Goal: Transaction & Acquisition: Book appointment/travel/reservation

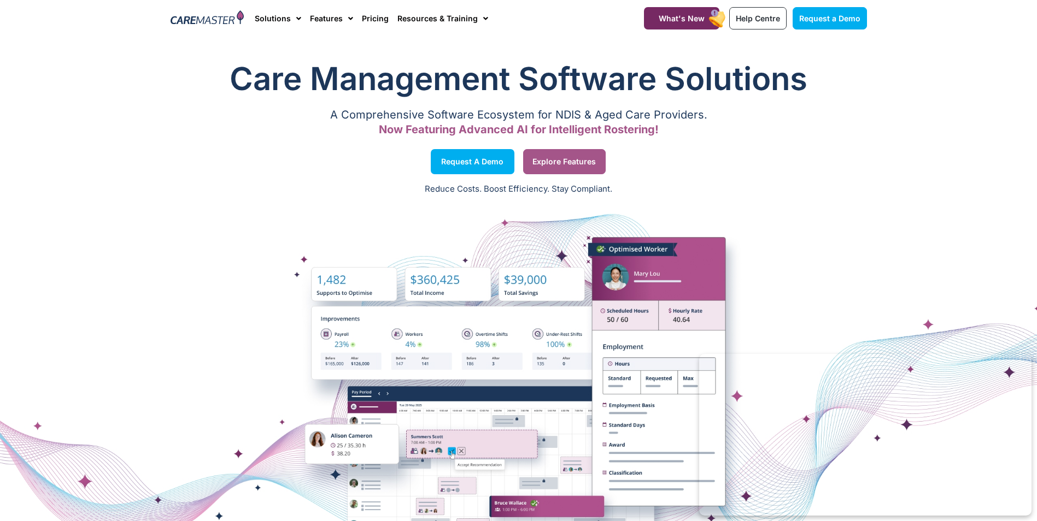
click at [555, 160] on span "Explore Features" at bounding box center [563, 161] width 63 height 5
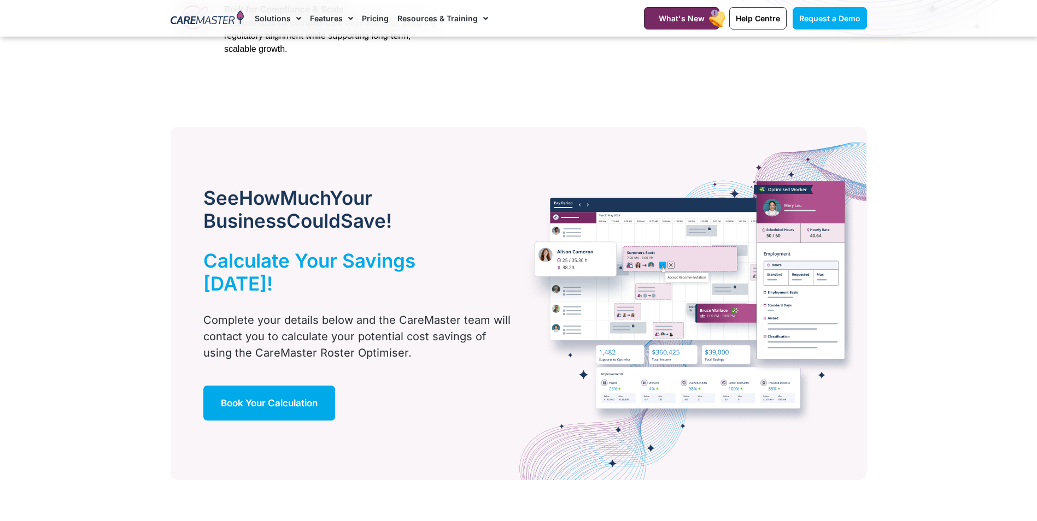
scroll to position [656, 0]
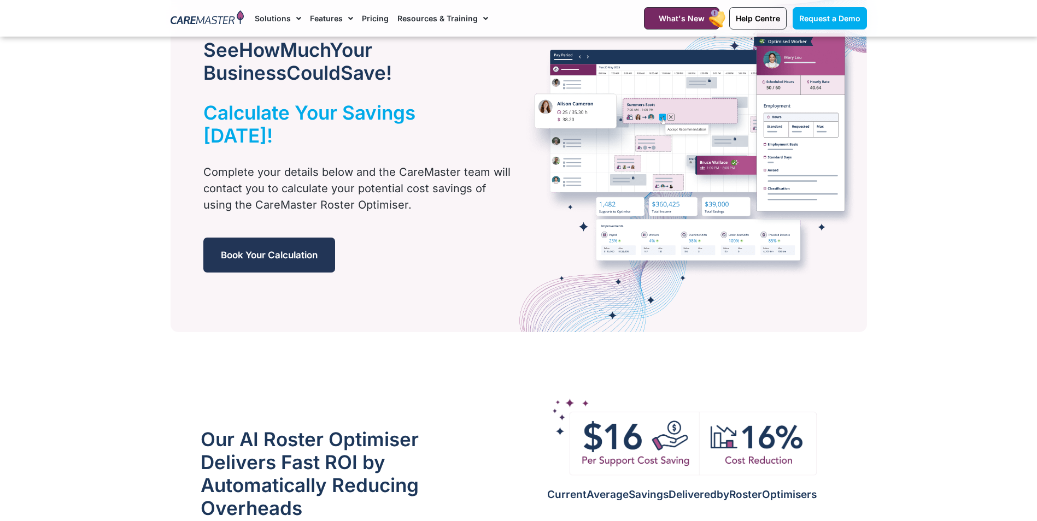
click at [309, 250] on span "Book Your Calculation" at bounding box center [269, 255] width 97 height 11
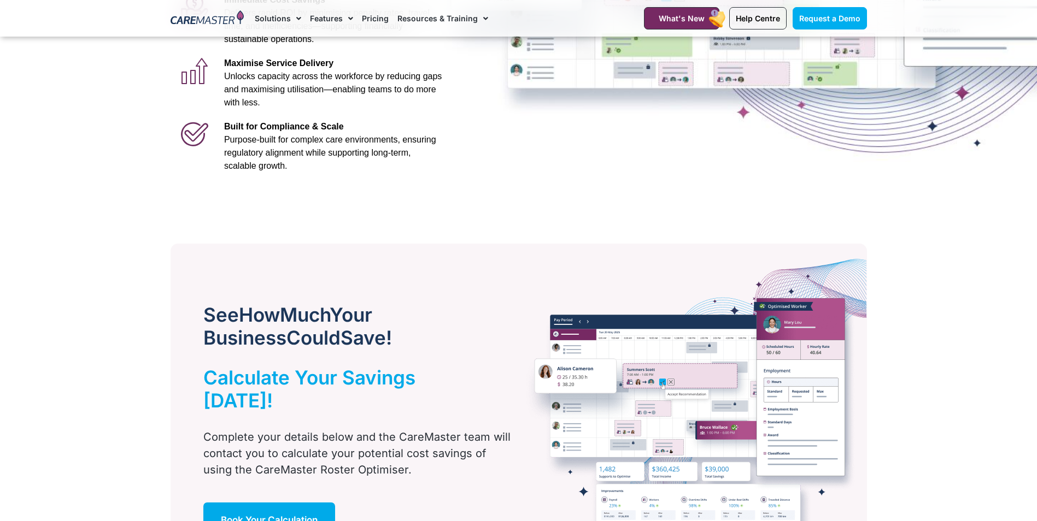
scroll to position [131, 0]
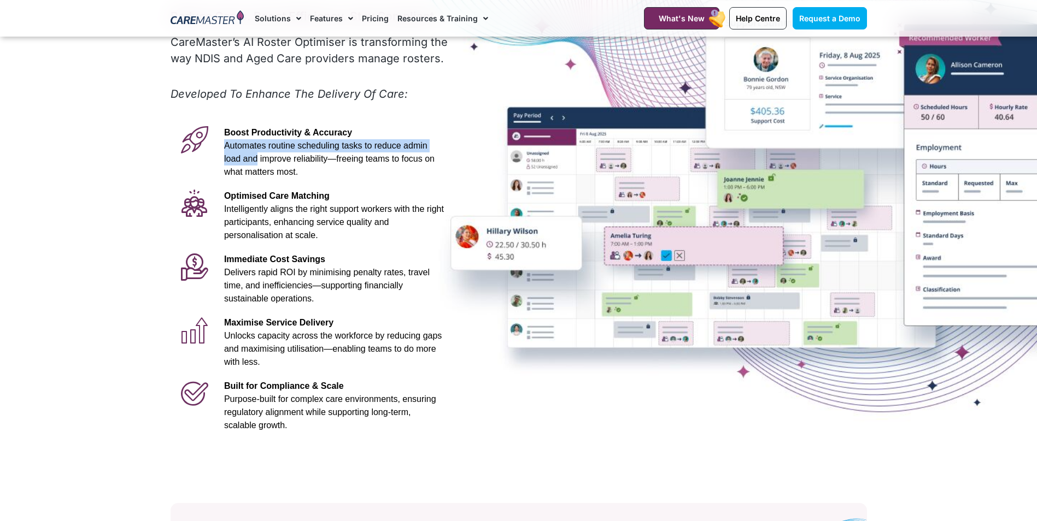
drag, startPoint x: 224, startPoint y: 145, endPoint x: 459, endPoint y: 150, distance: 235.7
click at [459, 150] on div "Advanced Al for NDIS and Aged Care Rostering See it in Action Video Player http…" at bounding box center [518, 174] width 707 height 538
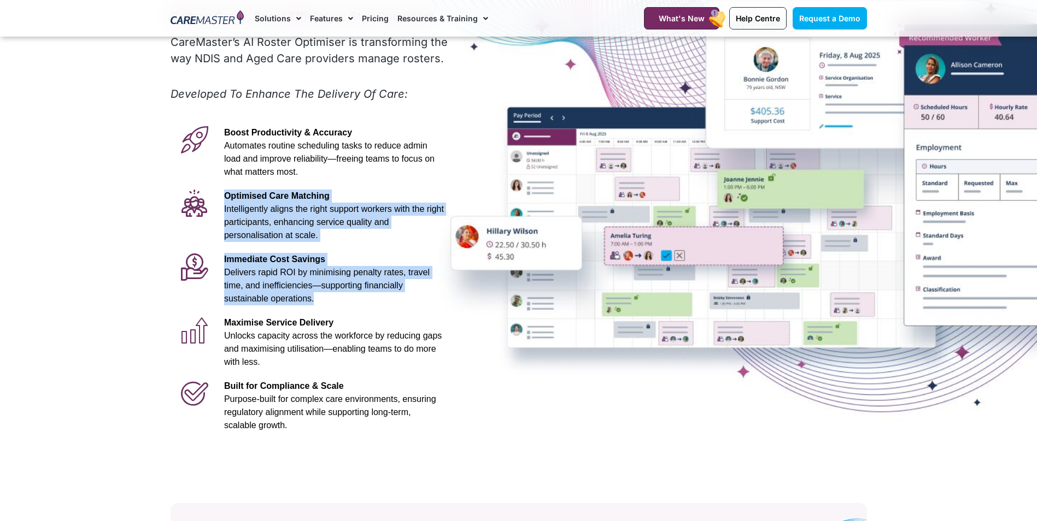
drag, startPoint x: 224, startPoint y: 195, endPoint x: 360, endPoint y: 302, distance: 173.2
click at [360, 302] on div "Advanced Al for NDIS and Aged Care Rostering See it in Action Video Player http…" at bounding box center [310, 174] width 290 height 538
drag, startPoint x: 360, startPoint y: 302, endPoint x: 365, endPoint y: 298, distance: 5.9
click at [365, 298] on p "Immediate Cost Savings Delivers rapid ROI by minimising penalty rates, travel t…" at bounding box center [334, 279] width 220 height 52
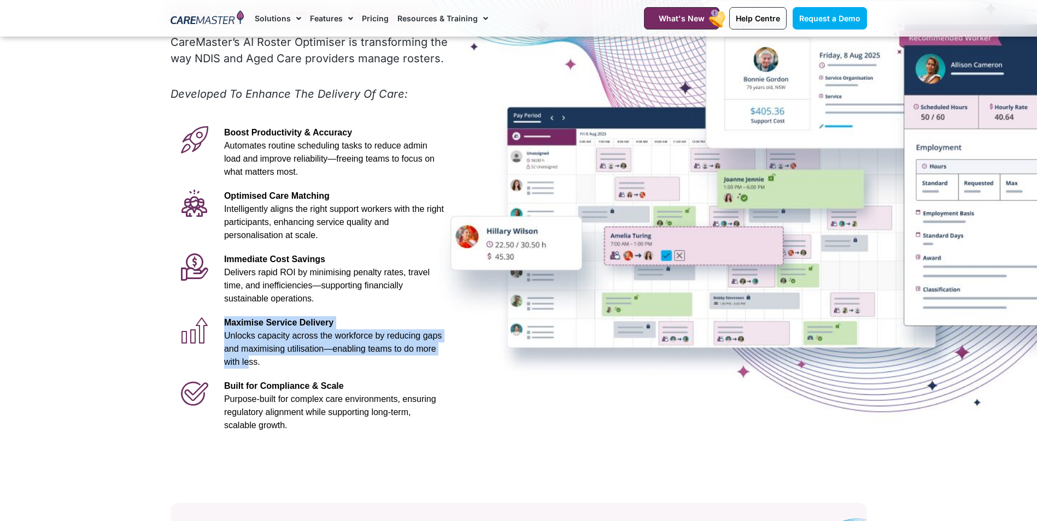
drag, startPoint x: 225, startPoint y: 324, endPoint x: 431, endPoint y: 354, distance: 207.8
click at [431, 354] on p "Maximise Service Delivery Unlocks capacity across the workforce by reducing gap…" at bounding box center [334, 342] width 220 height 52
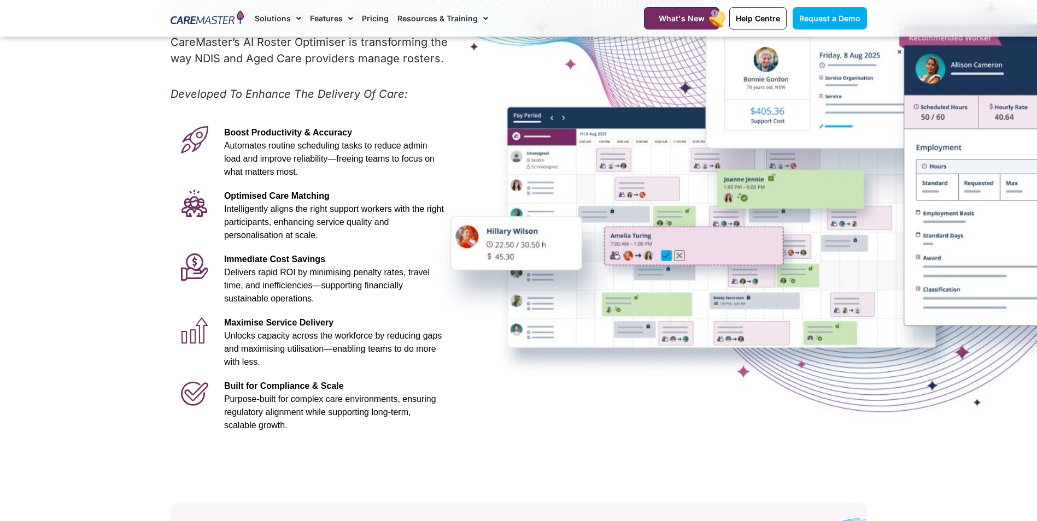
drag, startPoint x: 431, startPoint y: 354, endPoint x: 327, endPoint y: 377, distance: 105.8
click at [328, 380] on p "Built for Compliance & Scale Purpose-built for complex care environments, ensur…" at bounding box center [334, 406] width 220 height 52
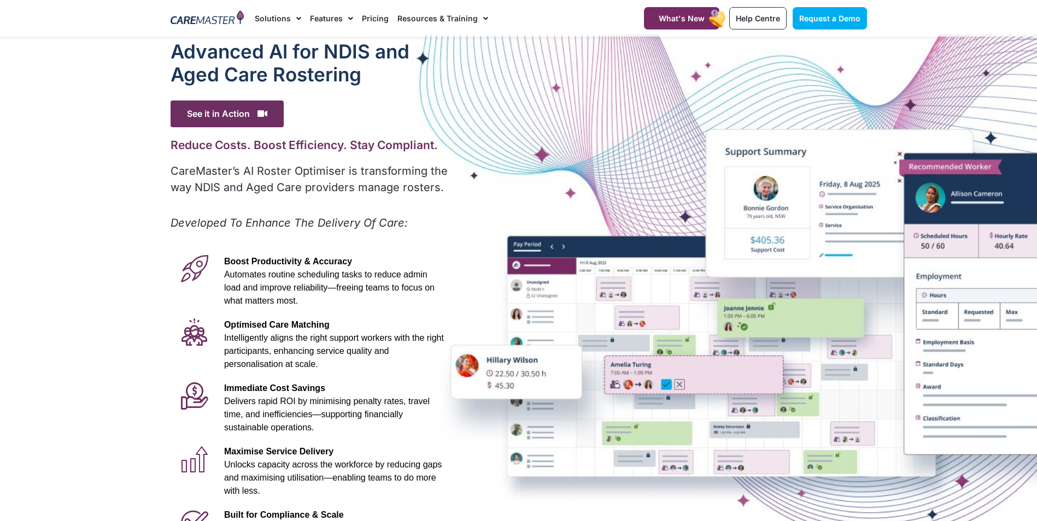
scroll to position [0, 0]
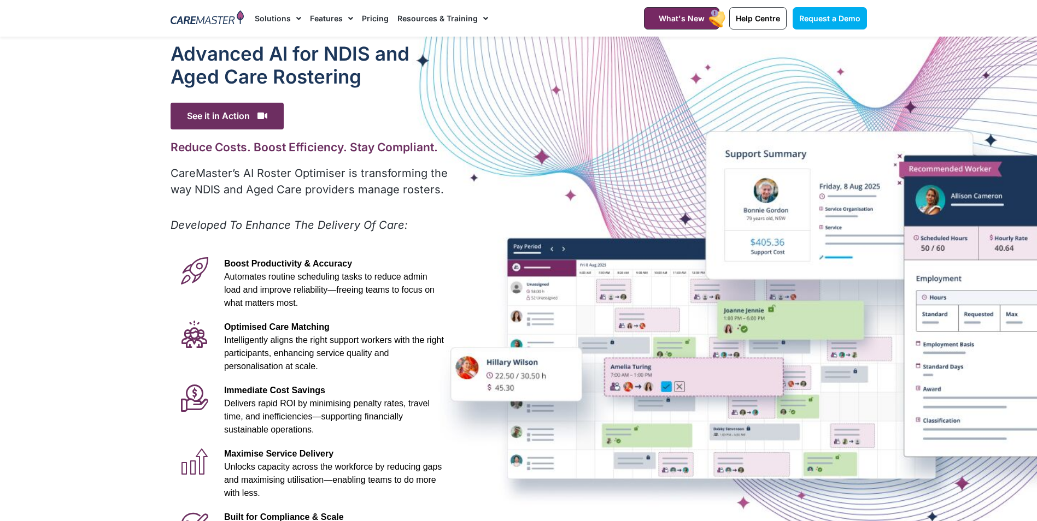
click at [337, 19] on link "Features" at bounding box center [331, 18] width 43 height 37
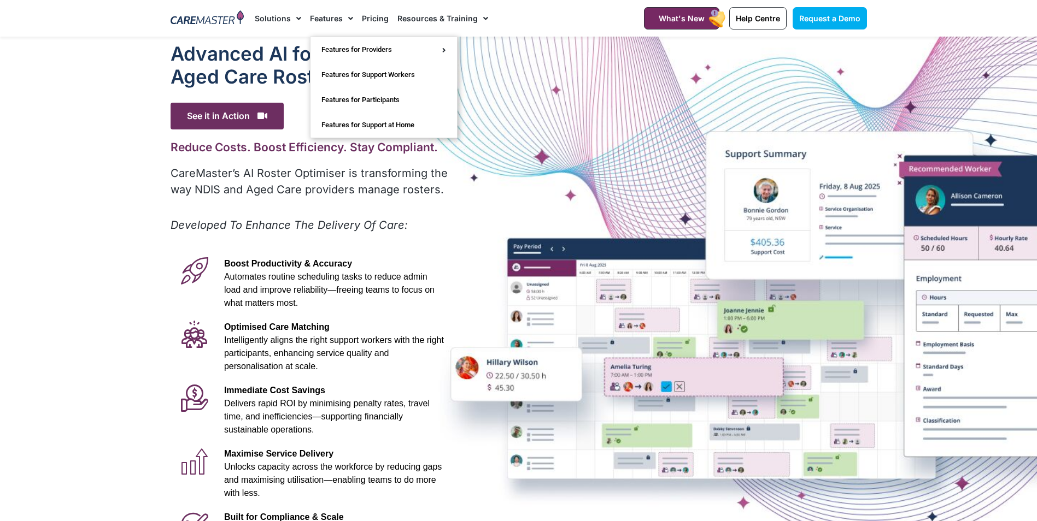
click at [383, 17] on link "Pricing" at bounding box center [375, 18] width 27 height 37
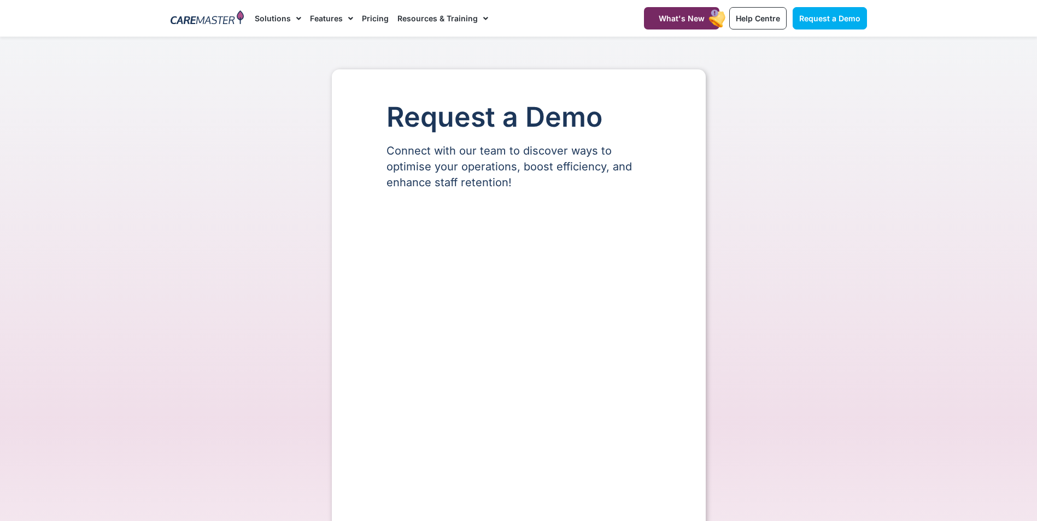
select select "**"
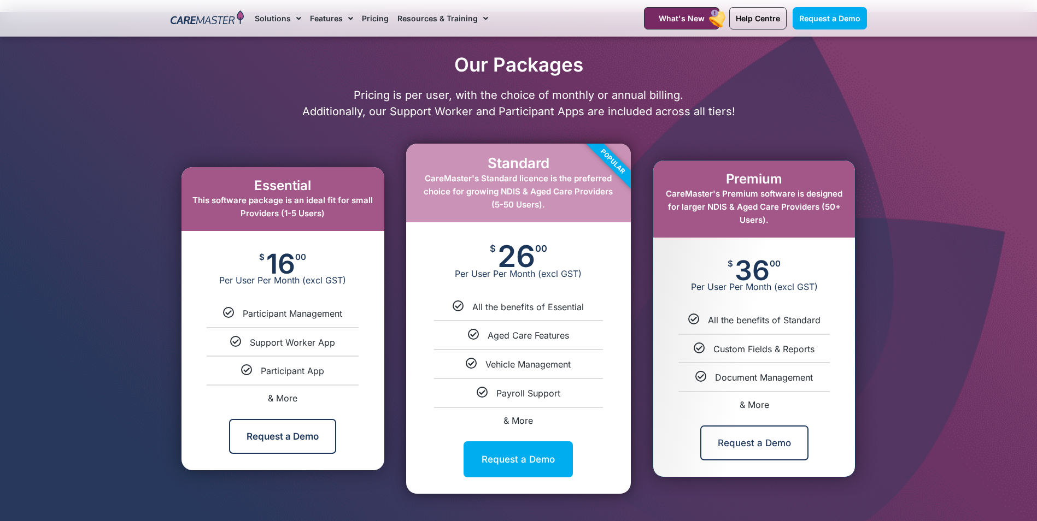
scroll to position [547, 0]
